Goal: Task Accomplishment & Management: Manage account settings

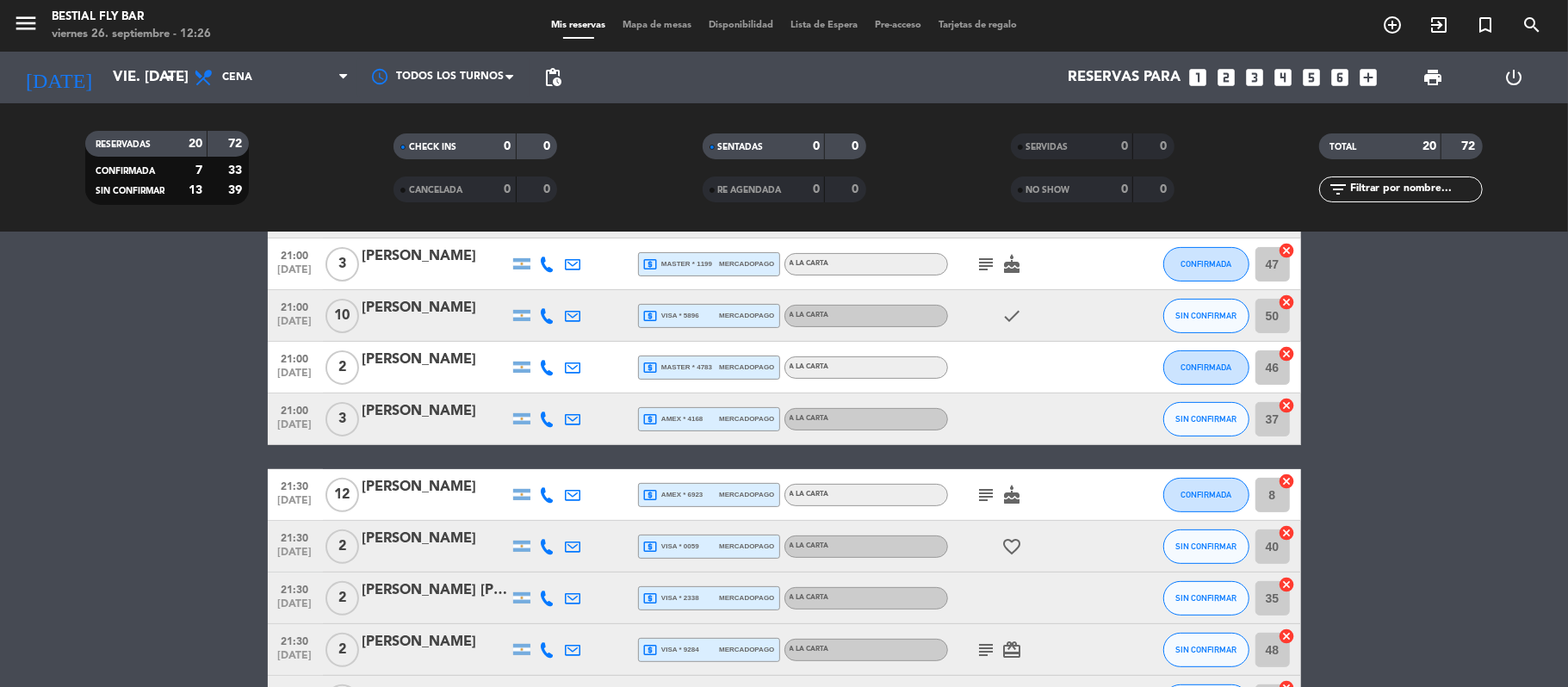
scroll to position [344, 0]
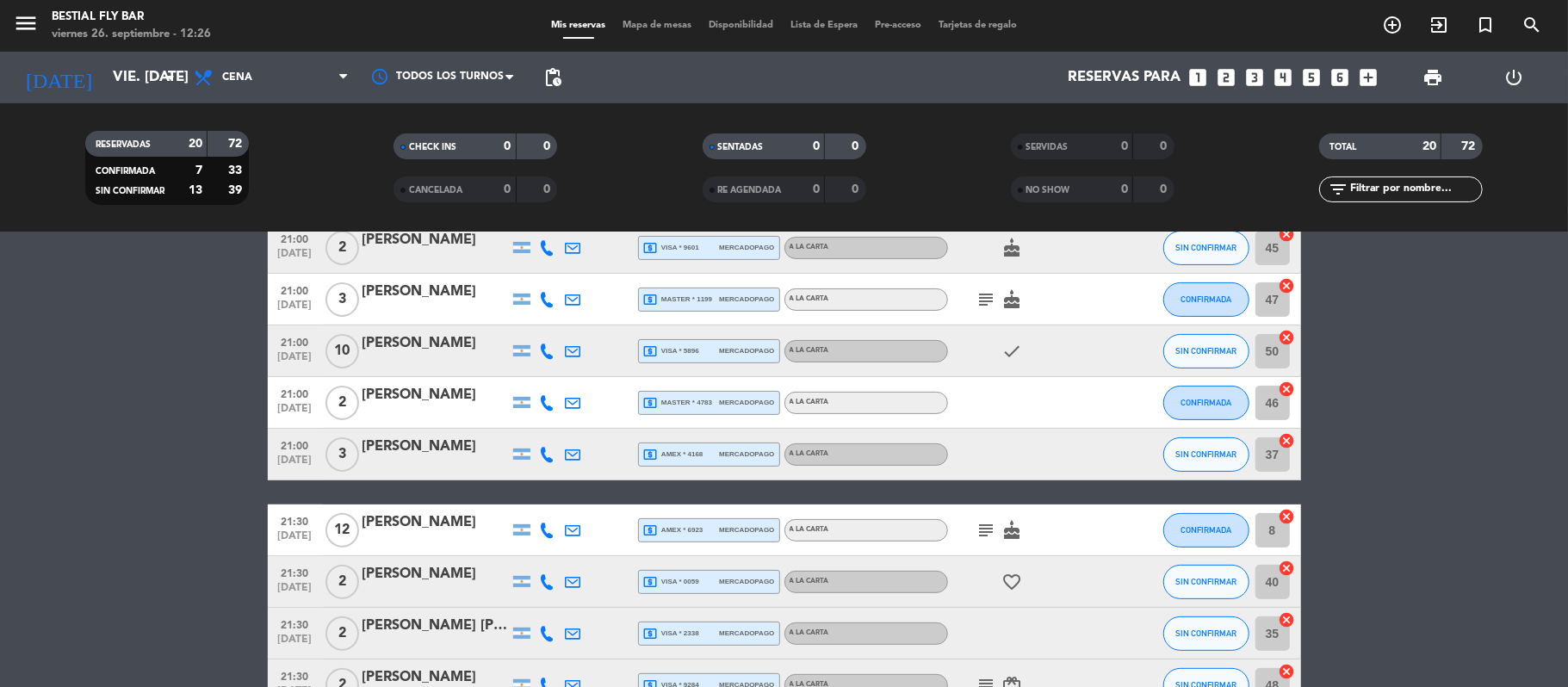
click at [417, 348] on div "[PERSON_NAME]" at bounding box center [435, 343] width 147 height 22
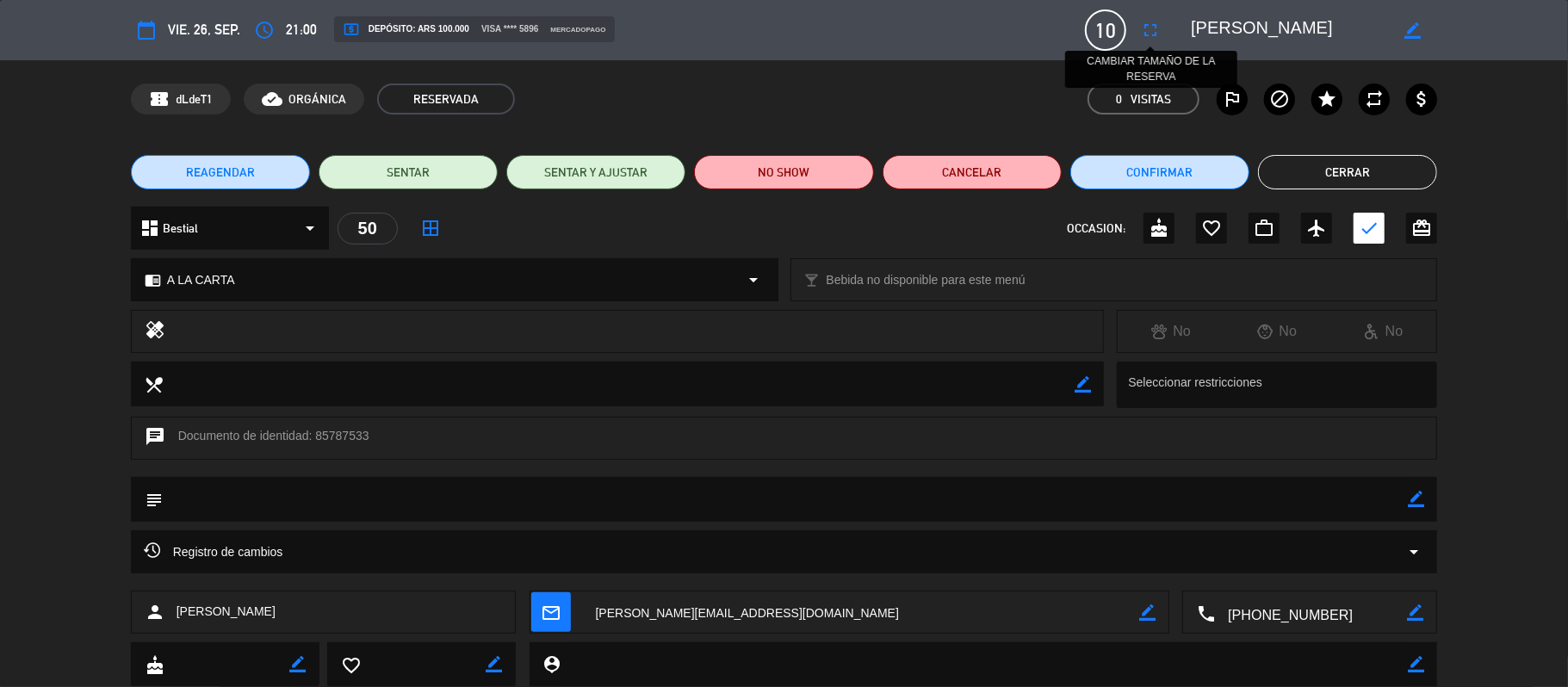
click at [1151, 24] on icon "fullscreen" at bounding box center [1150, 30] width 21 height 21
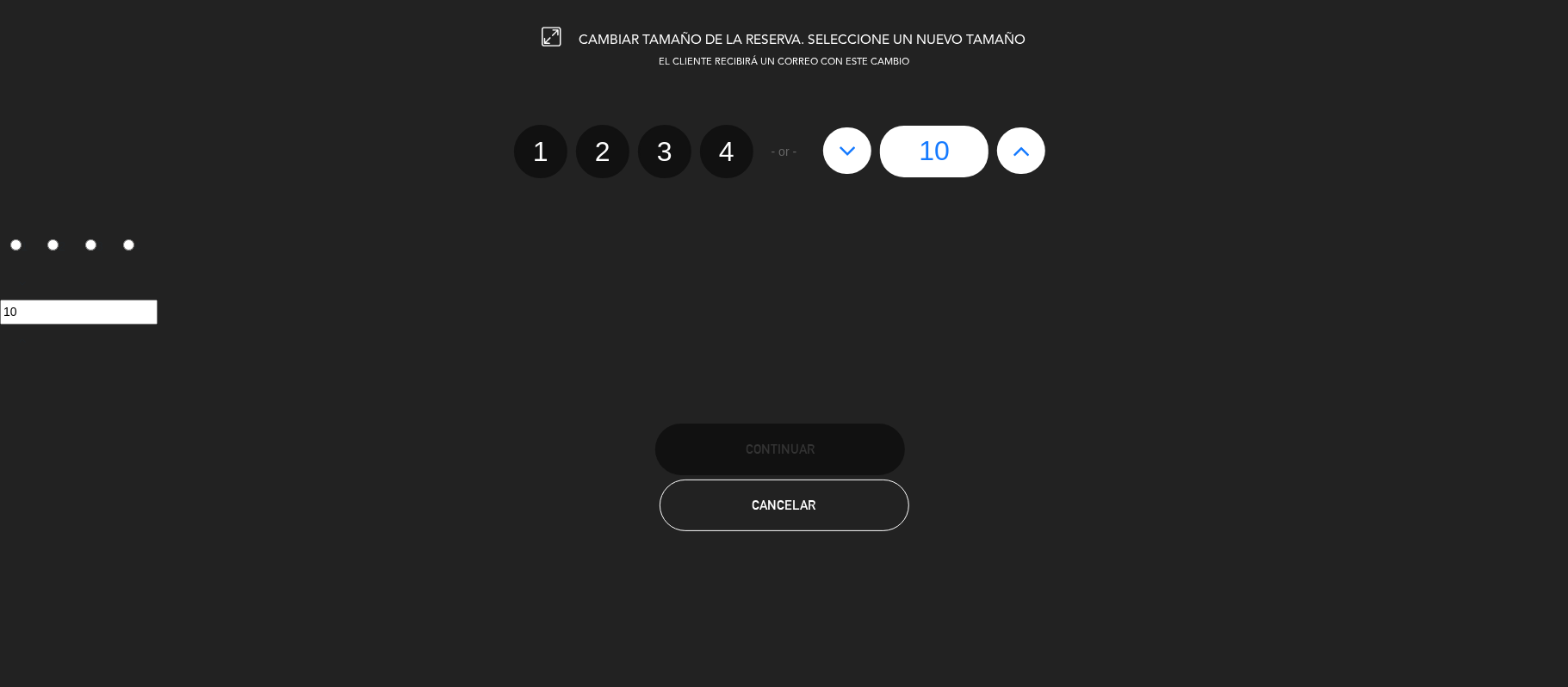
click at [1016, 151] on icon at bounding box center [1021, 150] width 18 height 28
type input "11"
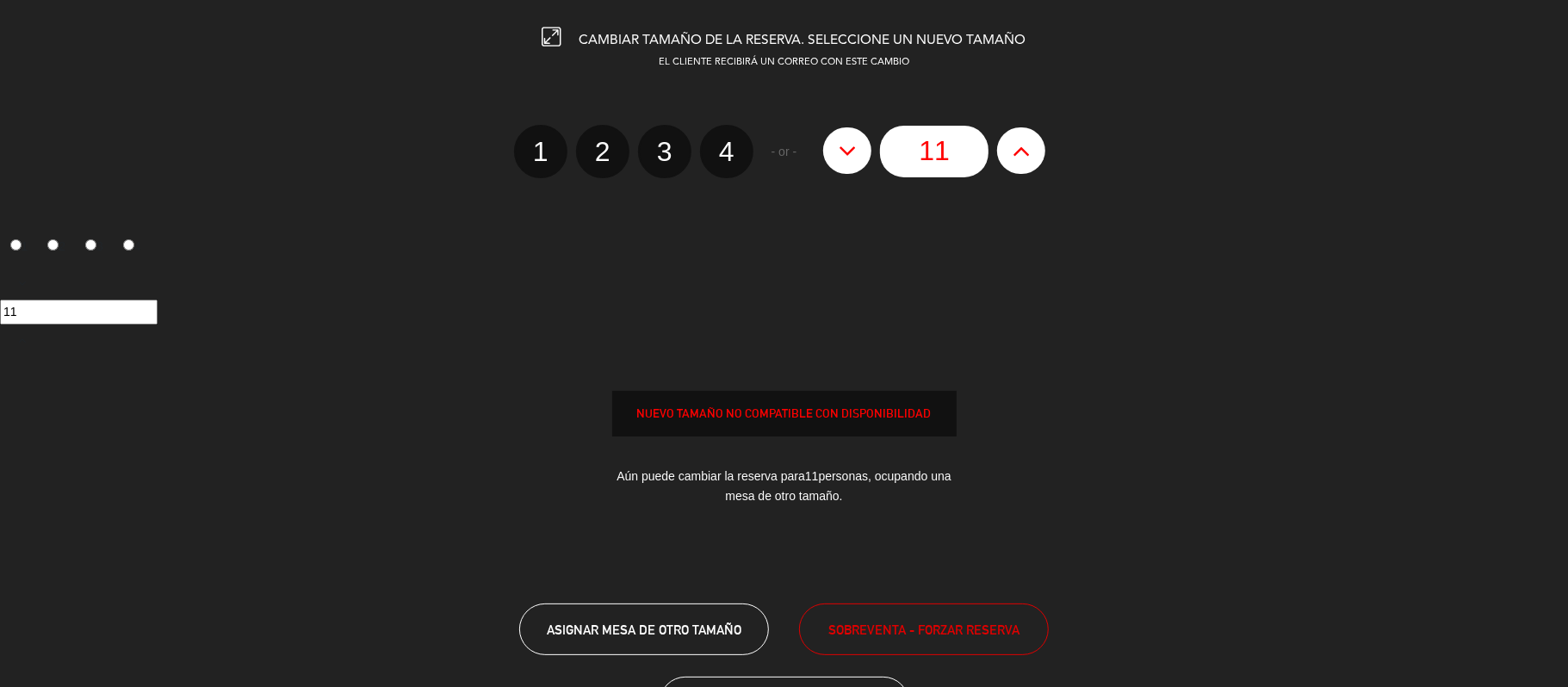
click at [1016, 151] on icon at bounding box center [1021, 150] width 18 height 28
type input "12"
click at [1016, 151] on icon at bounding box center [1021, 150] width 18 height 28
type input "13"
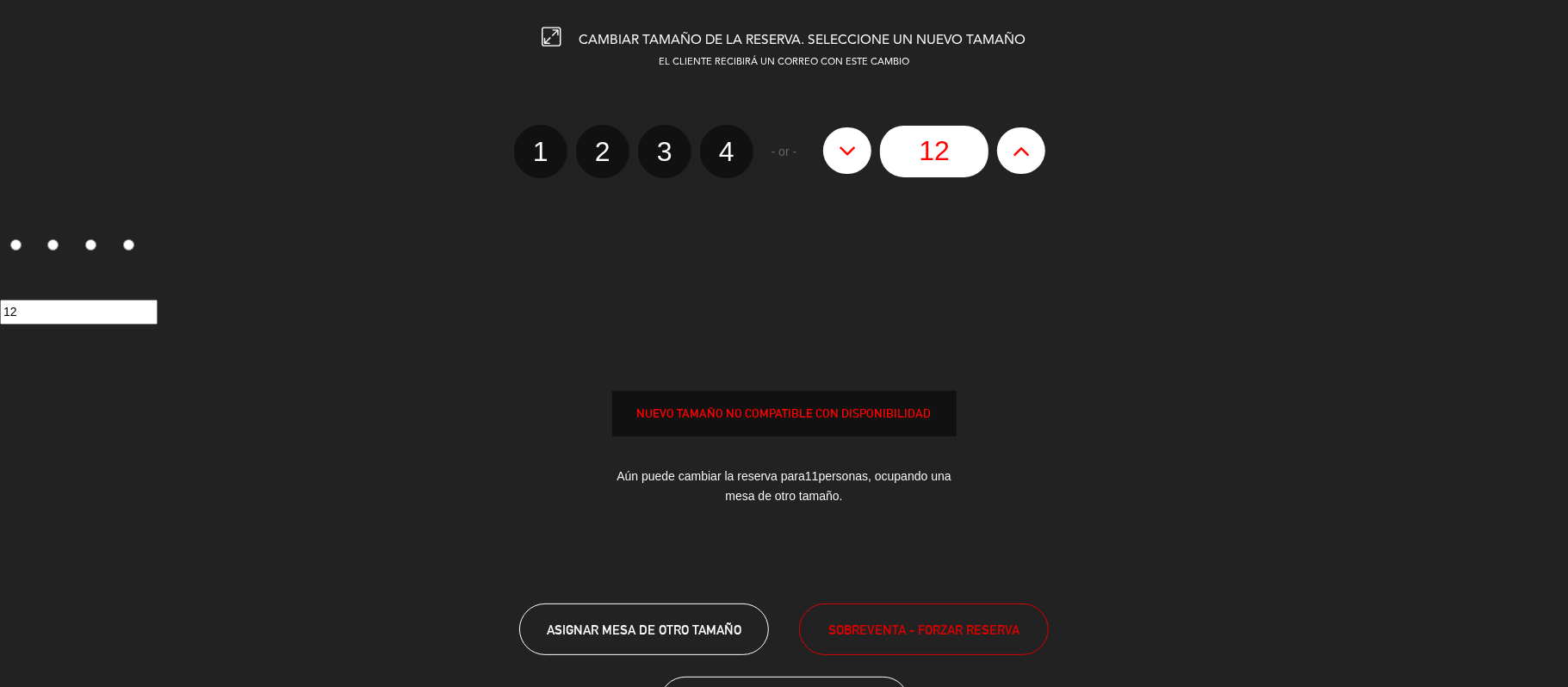
type input "13"
click at [1016, 151] on icon at bounding box center [1021, 150] width 18 height 28
type input "14"
click at [1016, 151] on icon at bounding box center [1021, 150] width 18 height 28
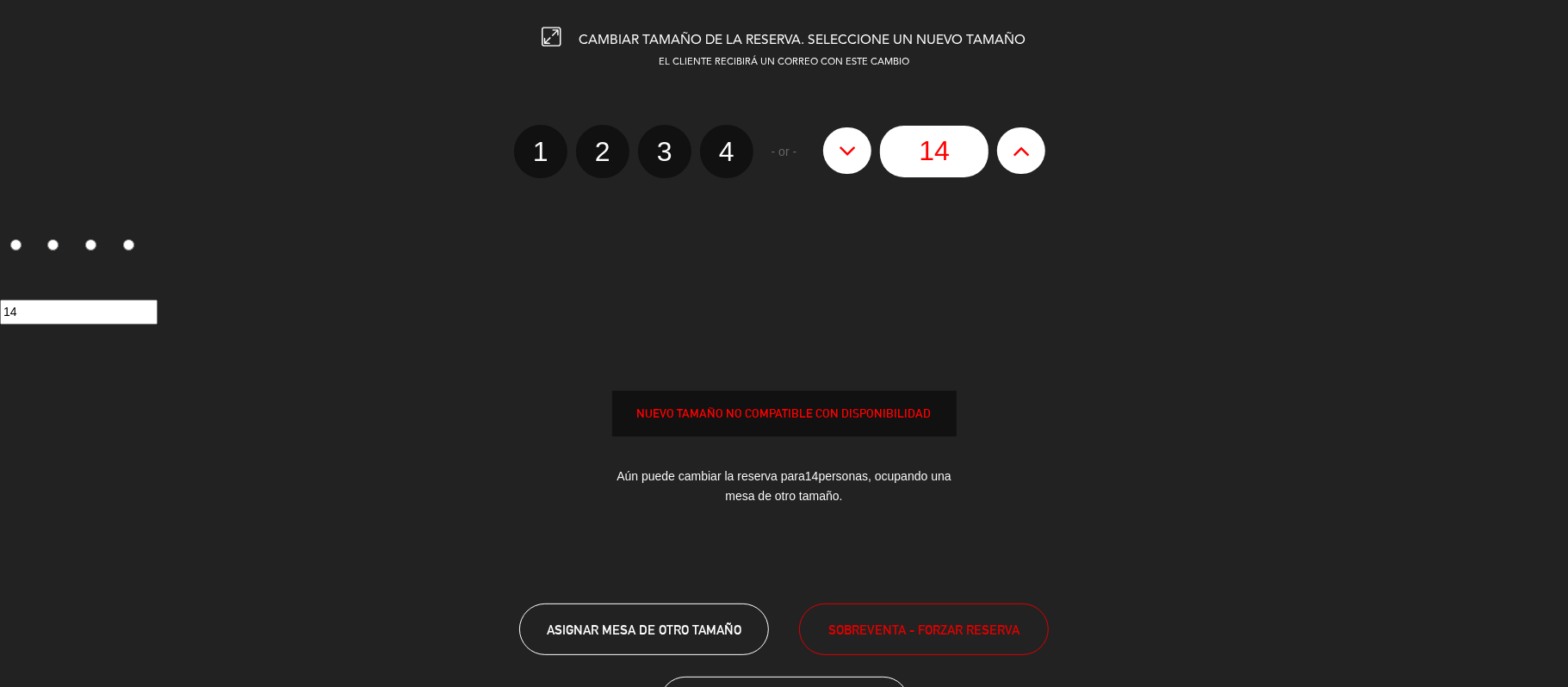
type input "15"
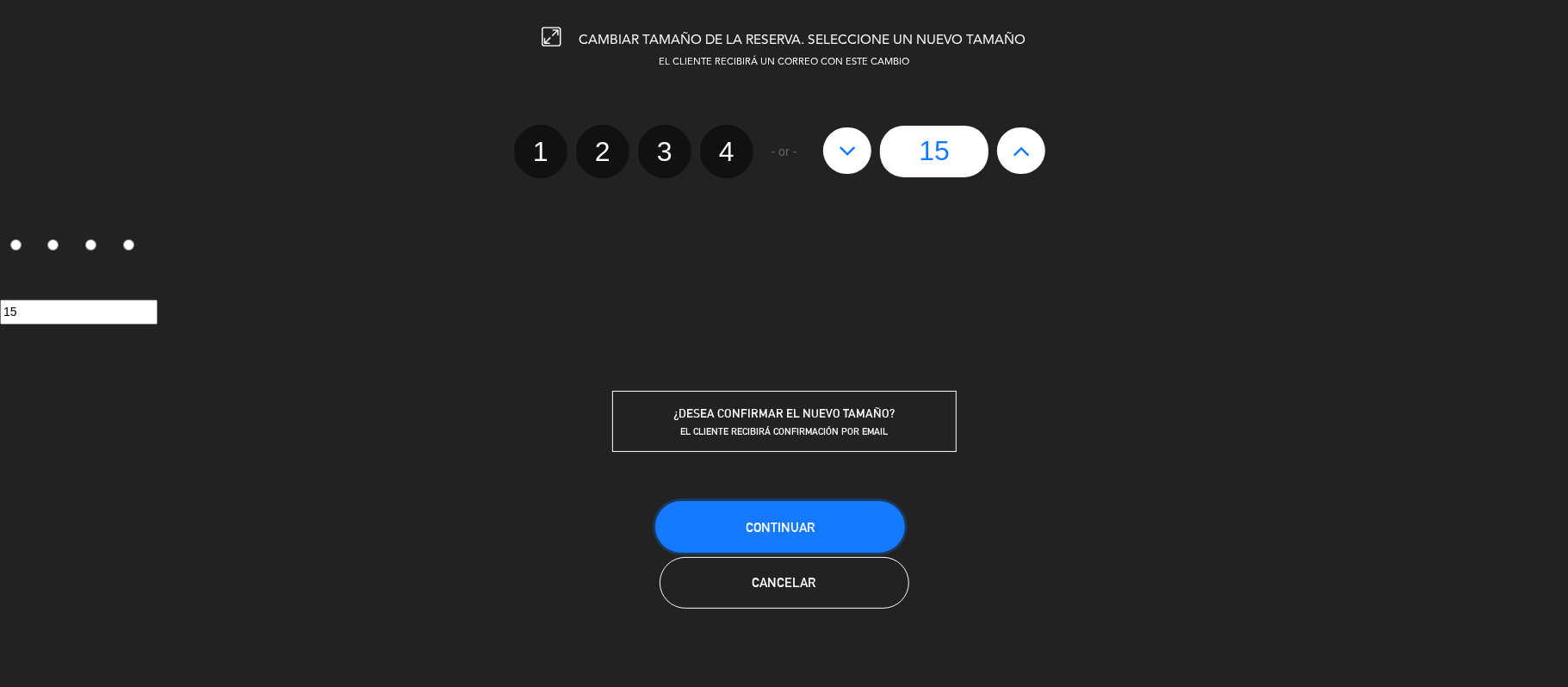
click at [756, 513] on button "Continuar" at bounding box center [780, 526] width 250 height 51
